Goal: Use online tool/utility: Utilize a website feature to perform a specific function

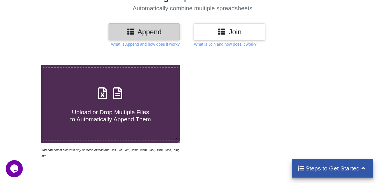
scroll to position [52, 0]
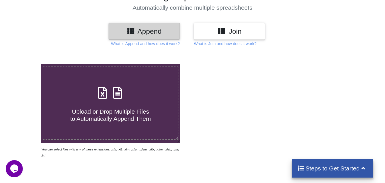
click at [136, 116] on span "Upload or Drop Multiple Files to Automatically Append Them" at bounding box center [110, 115] width 81 height 14
click at [26, 64] on input "Upload or Drop Multiple Files to Automatically Append Them" at bounding box center [26, 64] width 0 height 0
type input "C:\fakepath\Summary - [DATE] 1 NO.xlsx"
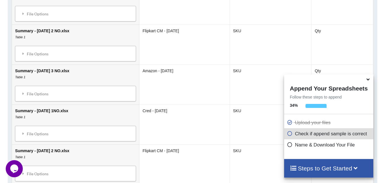
scroll to position [976, 0]
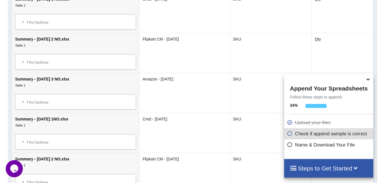
click at [367, 81] on icon at bounding box center [368, 78] width 6 height 5
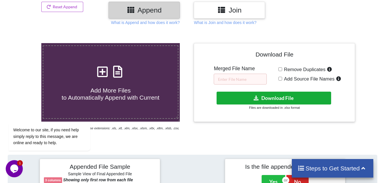
scroll to position [63, 0]
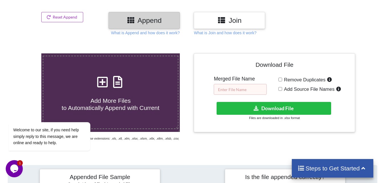
click at [237, 89] on input "text" at bounding box center [240, 89] width 53 height 11
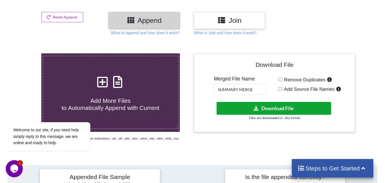
click at [259, 104] on button "Download File" at bounding box center [274, 108] width 115 height 13
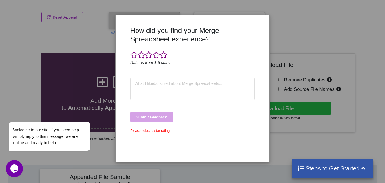
drag, startPoint x: 232, startPoint y: 29, endPoint x: 123, endPoint y: -5, distance: 114.2
click at [123, 0] on html "How did you find your Merge Spreadsheet experience? Rate us from 1-5 stars Subm…" at bounding box center [192, 28] width 385 height 183
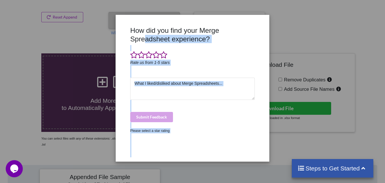
click at [334, 35] on div "How did you find your Merge Spreadsheet experience? Rate us from 1-5 stars Subm…" at bounding box center [192, 91] width 385 height 183
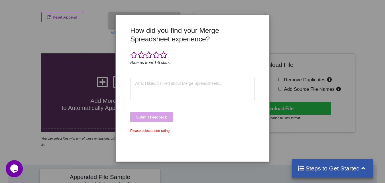
click at [302, 28] on div "How did you find your Merge Spreadsheet experience? Rate us from 1-5 stars Subm…" at bounding box center [192, 91] width 385 height 183
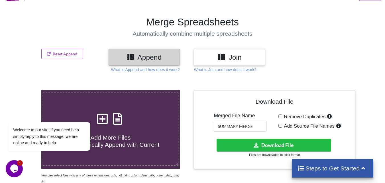
scroll to position [27, 0]
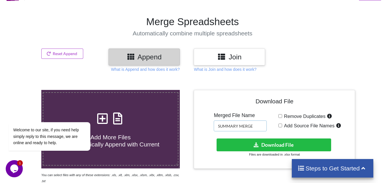
click at [255, 124] on input "SUMMARY MERGE" at bounding box center [240, 125] width 53 height 11
type input "SUMMARY MERGE 1"
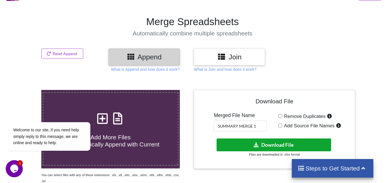
click at [253, 147] on button "Download File" at bounding box center [274, 144] width 115 height 13
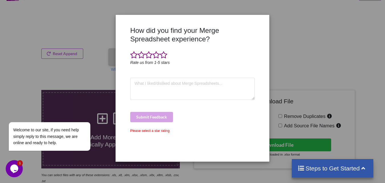
click at [301, 69] on div "How did you find your Merge Spreadsheet experience? Rate us from 1-5 stars Subm…" at bounding box center [192, 91] width 385 height 183
